Goal: Task Accomplishment & Management: Use online tool/utility

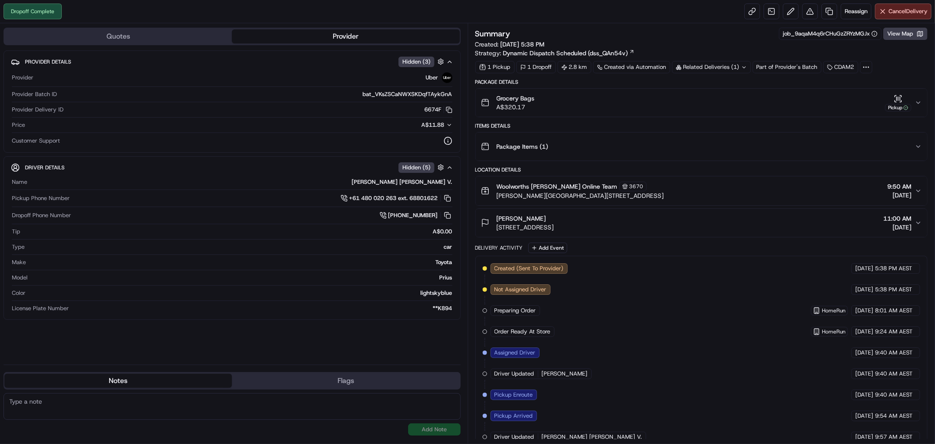
click at [723, 62] on div "Related Deliveries (1)" at bounding box center [711, 67] width 79 height 12
click at [707, 40] on div "Summary job_9aqaM4q6rCHuGzZRYzMGJx View Map" at bounding box center [701, 34] width 453 height 12
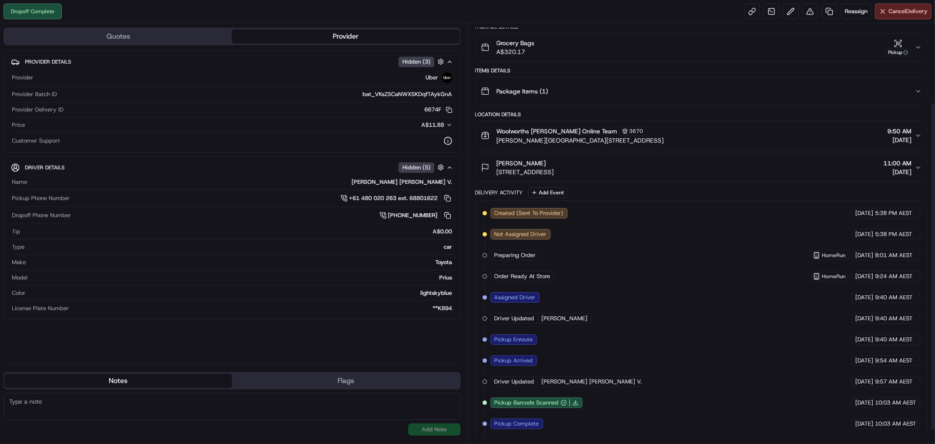
scroll to position [20, 0]
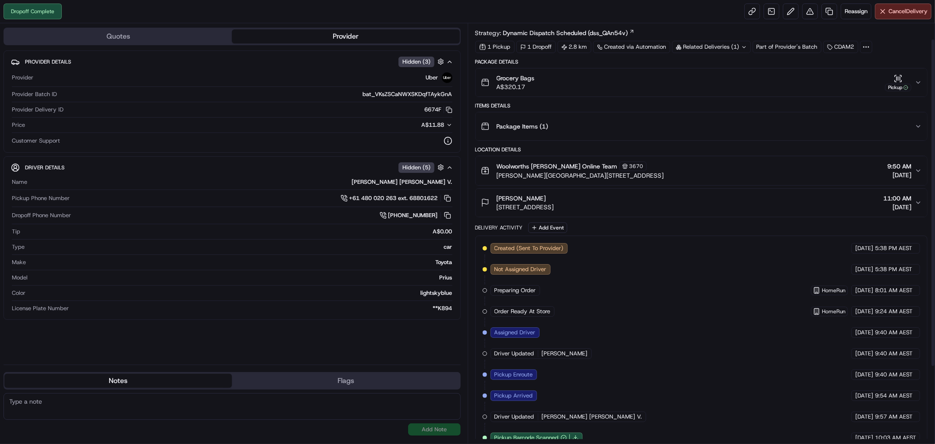
click at [925, 82] on button "Grocery Bags A$320.17 Pickup" at bounding box center [702, 82] width 452 height 28
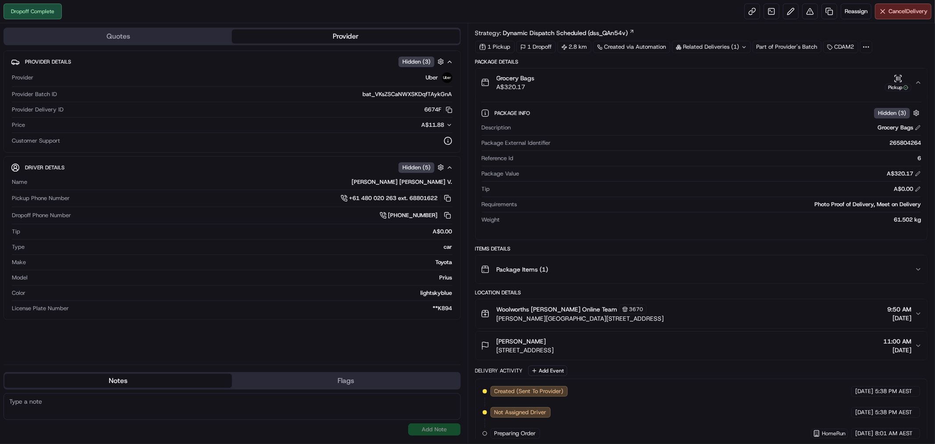
click at [923, 81] on button "Grocery Bags A$320.17 Pickup" at bounding box center [702, 82] width 452 height 28
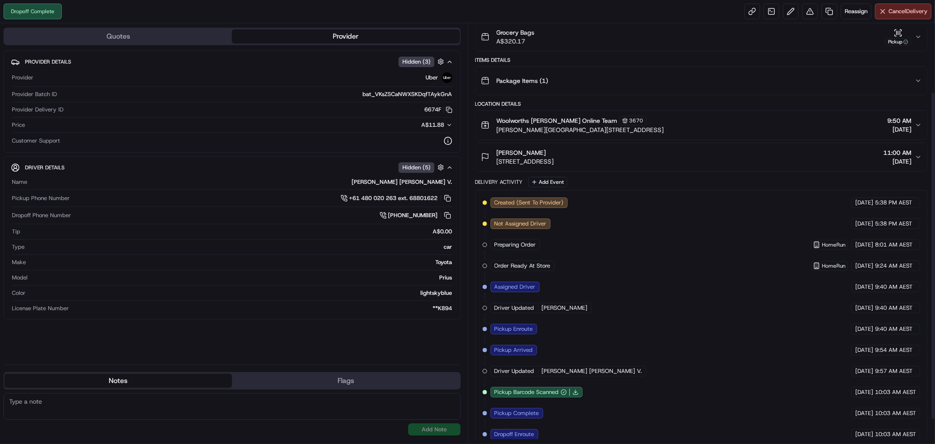
scroll to position [0, 0]
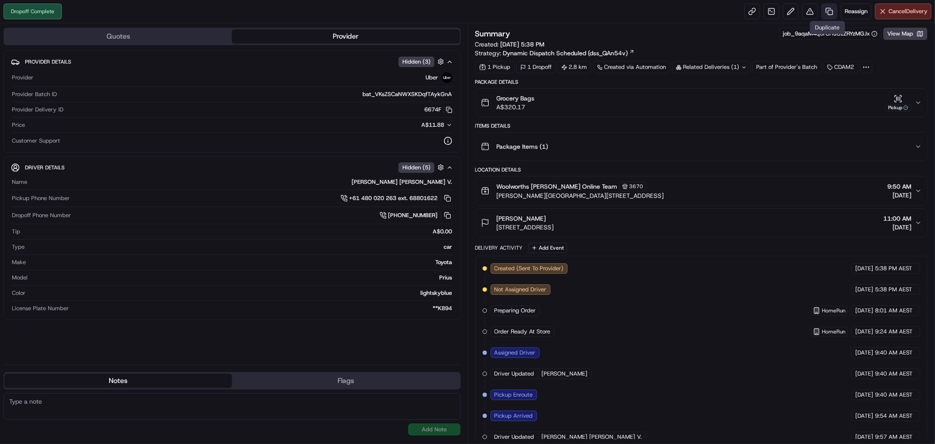
click at [823, 9] on link at bounding box center [830, 12] width 16 height 16
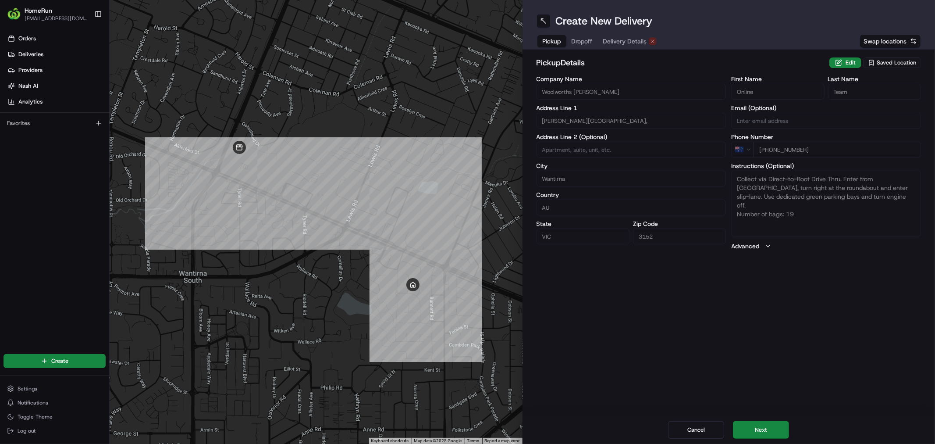
click at [635, 39] on span "Delivery Details" at bounding box center [625, 41] width 44 height 9
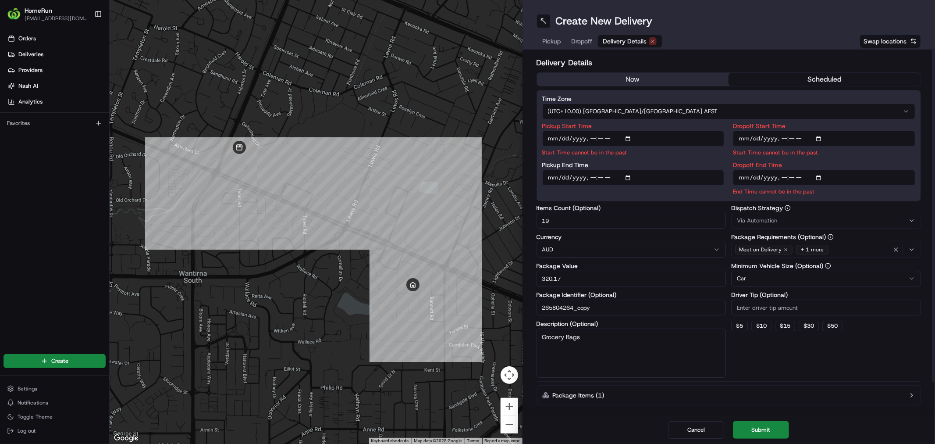
click at [594, 79] on button "now" at bounding box center [633, 79] width 192 height 13
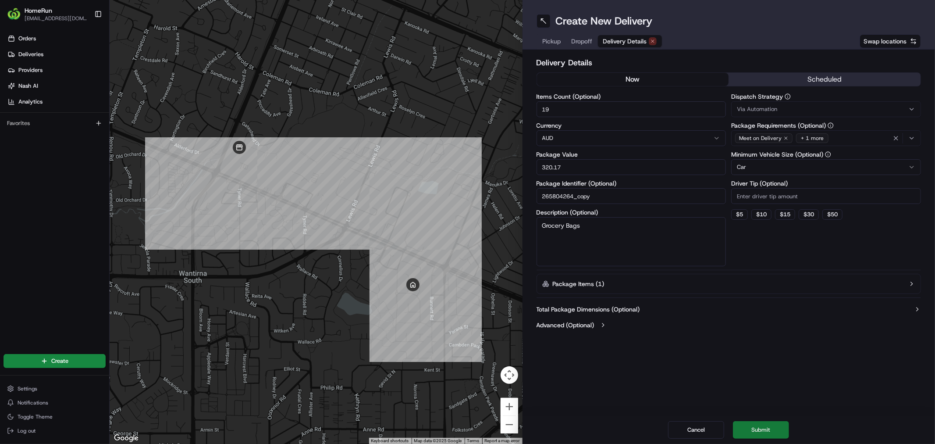
click at [757, 427] on button "Submit" at bounding box center [761, 430] width 56 height 18
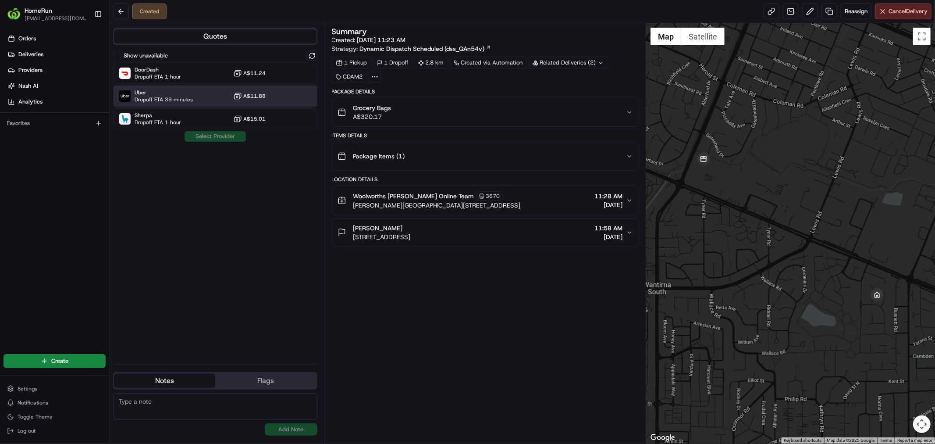
click at [163, 101] on span "Dropoff ETA 39 minutes" at bounding box center [164, 99] width 58 height 7
click at [203, 134] on button "Assign Provider" at bounding box center [215, 136] width 62 height 11
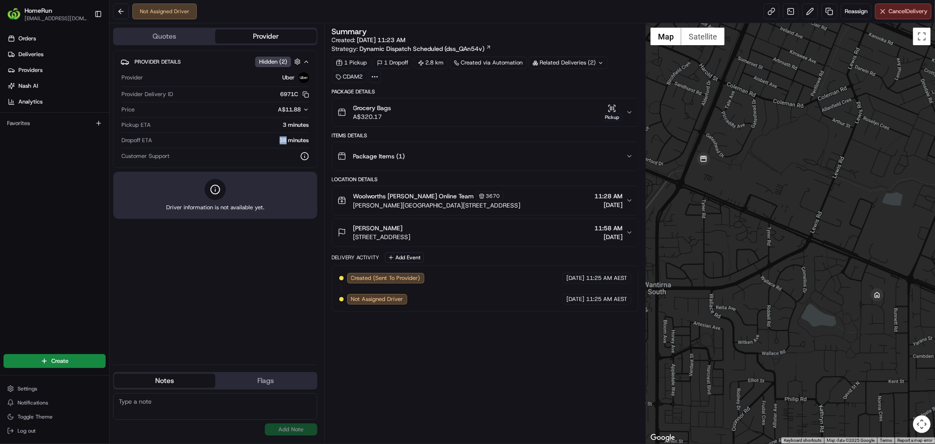
drag, startPoint x: 278, startPoint y: 139, endPoint x: 285, endPoint y: 140, distance: 7.5
click at [285, 140] on div "38 minutes" at bounding box center [232, 140] width 153 height 8
click at [253, 141] on div "38 minutes" at bounding box center [232, 140] width 153 height 8
